Goal: Find contact information: Find contact information

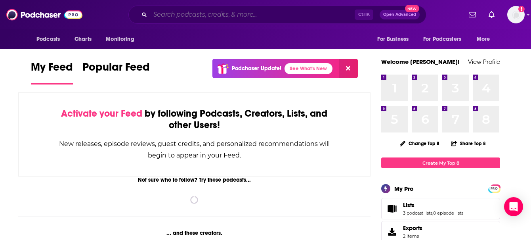
click at [272, 13] on input "Search podcasts, credits, & more..." at bounding box center [252, 14] width 204 height 13
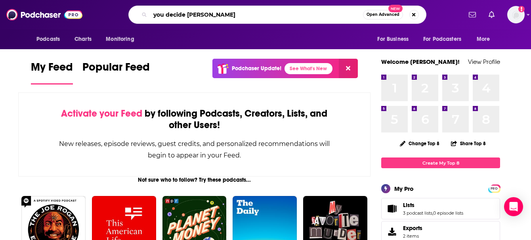
type input "you decide [PERSON_NAME]"
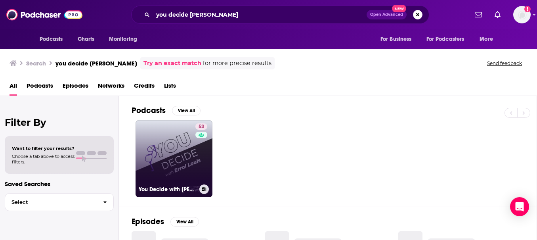
click at [173, 167] on link "53 You Decide with [PERSON_NAME]" at bounding box center [174, 158] width 77 height 77
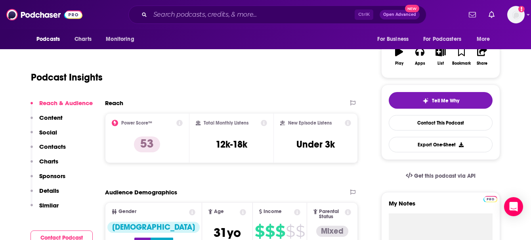
scroll to position [129, 0]
click at [59, 145] on p "Contacts" at bounding box center [52, 147] width 27 height 8
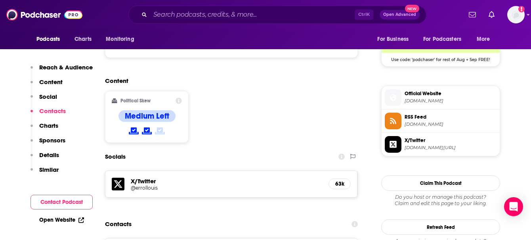
scroll to position [653, 0]
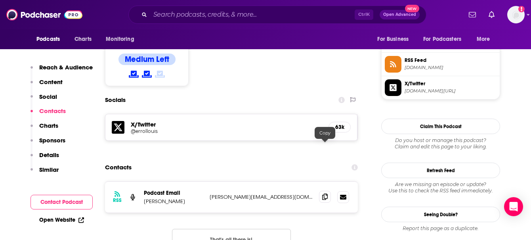
click at [323, 193] on icon at bounding box center [325, 196] width 6 height 6
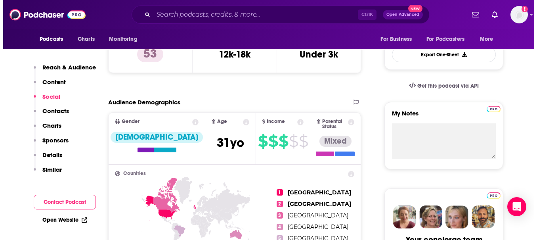
scroll to position [0, 0]
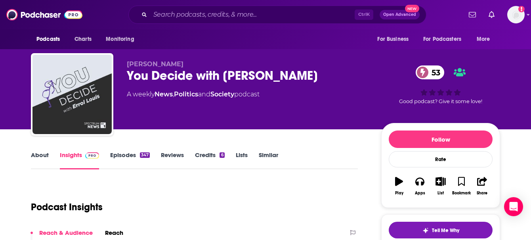
click at [239, 73] on div "You Decide with [PERSON_NAME] 53" at bounding box center [248, 75] width 242 height 15
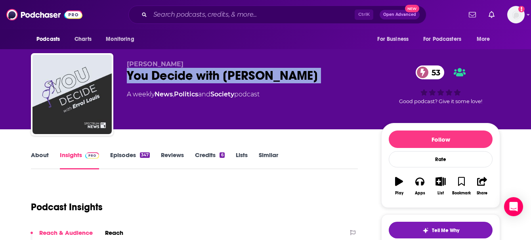
click at [239, 73] on div "You Decide with [PERSON_NAME] 53" at bounding box center [248, 75] width 242 height 15
copy div "You Decide with [PERSON_NAME] 53"
click at [226, 13] on input "Search podcasts, credits, & more..." at bounding box center [252, 14] width 204 height 13
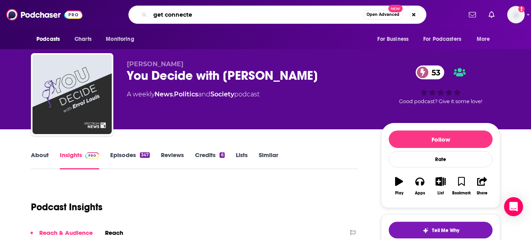
type input "get connected"
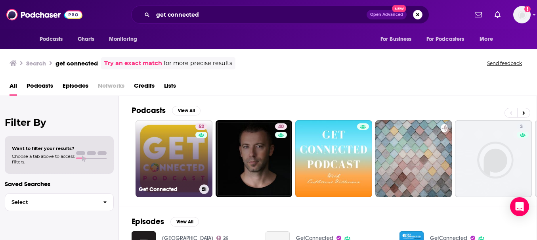
click at [169, 157] on link "52 Get Connected" at bounding box center [174, 158] width 77 height 77
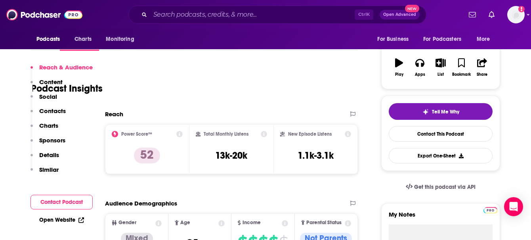
scroll to position [163, 0]
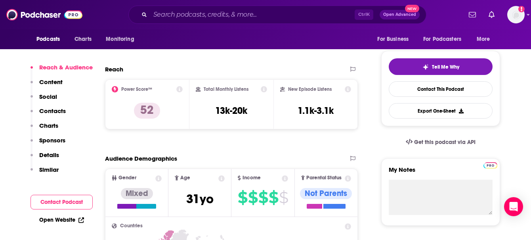
click at [70, 111] on div "Reach & Audience Content Social Contacts Charts Sponsors Details Similar" at bounding box center [62, 121] width 62 height 117
click at [59, 111] on p "Contacts" at bounding box center [52, 111] width 27 height 8
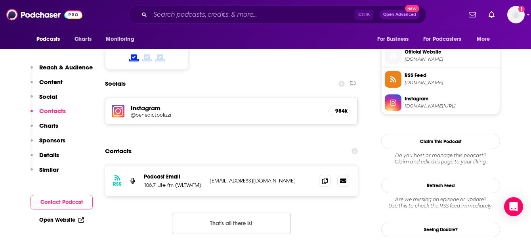
scroll to position [644, 0]
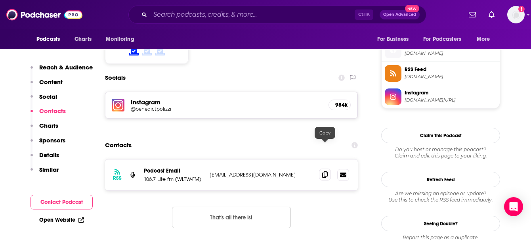
click at [325, 171] on icon at bounding box center [325, 174] width 6 height 6
click at [225, 11] on input "Search podcasts, credits, & more..." at bounding box center [252, 14] width 204 height 13
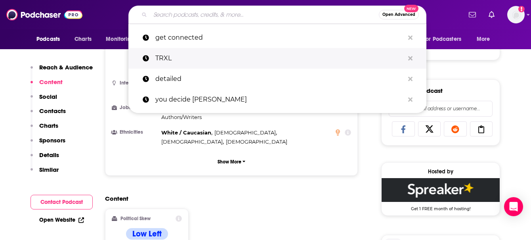
scroll to position [431, 0]
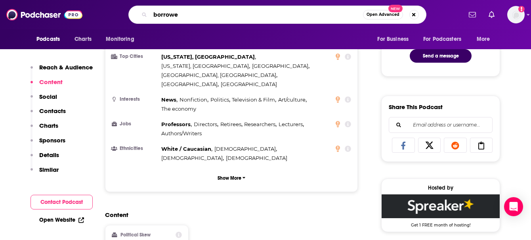
type input "borrowed"
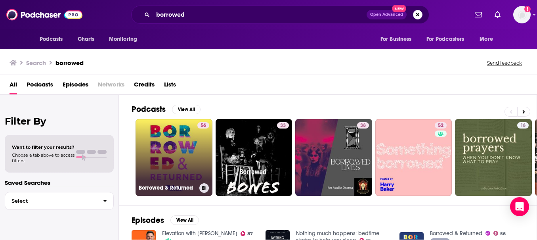
click at [193, 143] on link "56 Borrowed & Returned" at bounding box center [174, 157] width 77 height 77
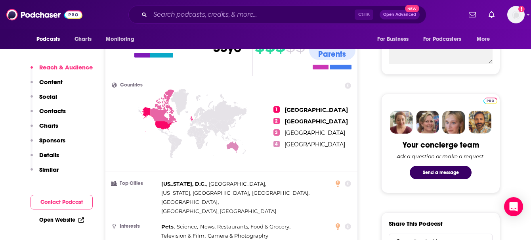
scroll to position [315, 0]
click at [60, 111] on p "Contacts" at bounding box center [52, 111] width 27 height 8
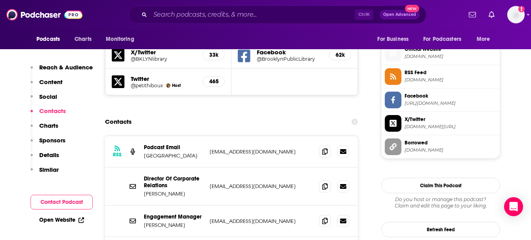
scroll to position [702, 0]
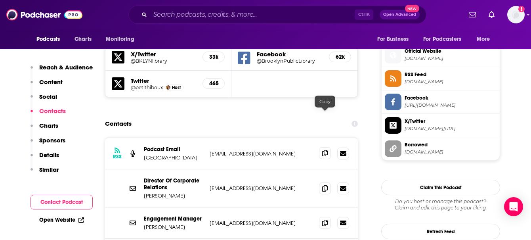
click at [325, 150] on icon at bounding box center [325, 153] width 6 height 6
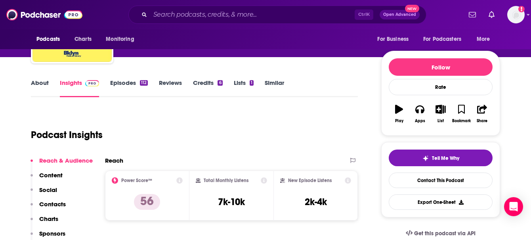
scroll to position [0, 0]
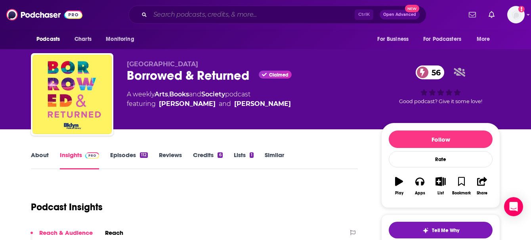
click at [256, 14] on input "Search podcasts, credits, & more..." at bounding box center [252, 14] width 204 height 13
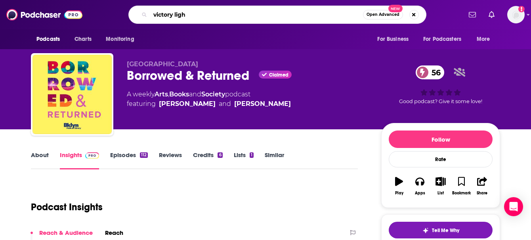
type input "victory light"
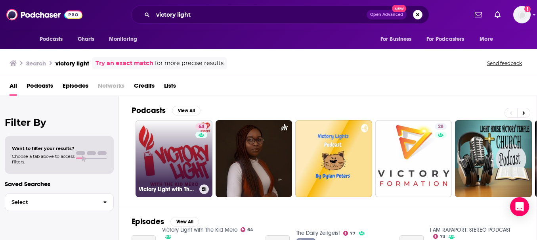
click at [168, 170] on link "64 Victory Light with The Kid Mero" at bounding box center [174, 158] width 77 height 77
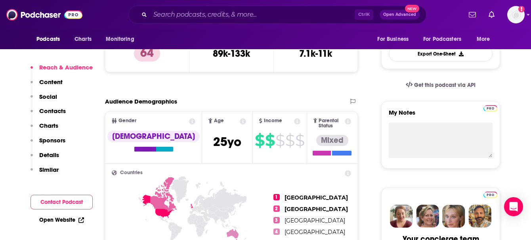
scroll to position [220, 0]
click at [46, 117] on button "Contacts" at bounding box center [48, 114] width 35 height 15
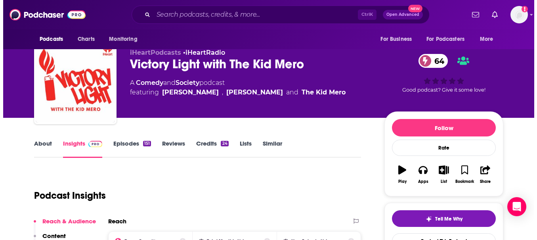
scroll to position [0, 0]
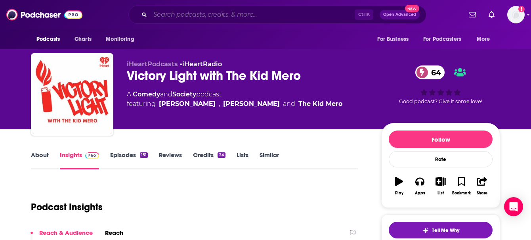
click at [216, 16] on input "Search podcasts, credits, & more..." at bounding box center [252, 14] width 204 height 13
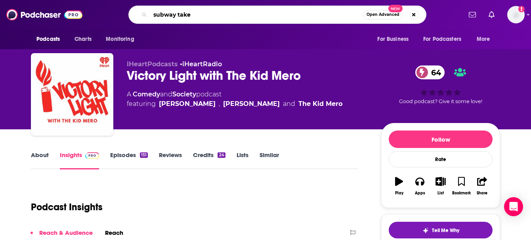
type input "subway takes"
